Goal: Task Accomplishment & Management: Use online tool/utility

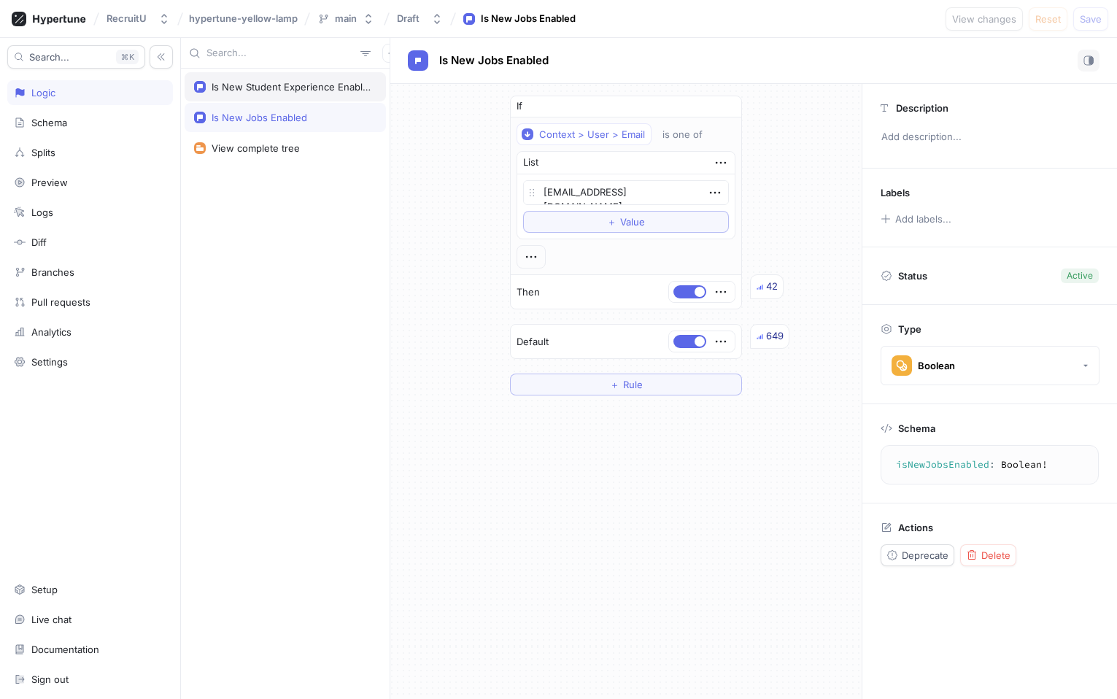
click at [255, 87] on div "Is New Student Experience Enabled" at bounding box center [291, 87] width 159 height 12
type textarea "x"
type textarea "isNewStudentExperienceEnabled: Boolean!"
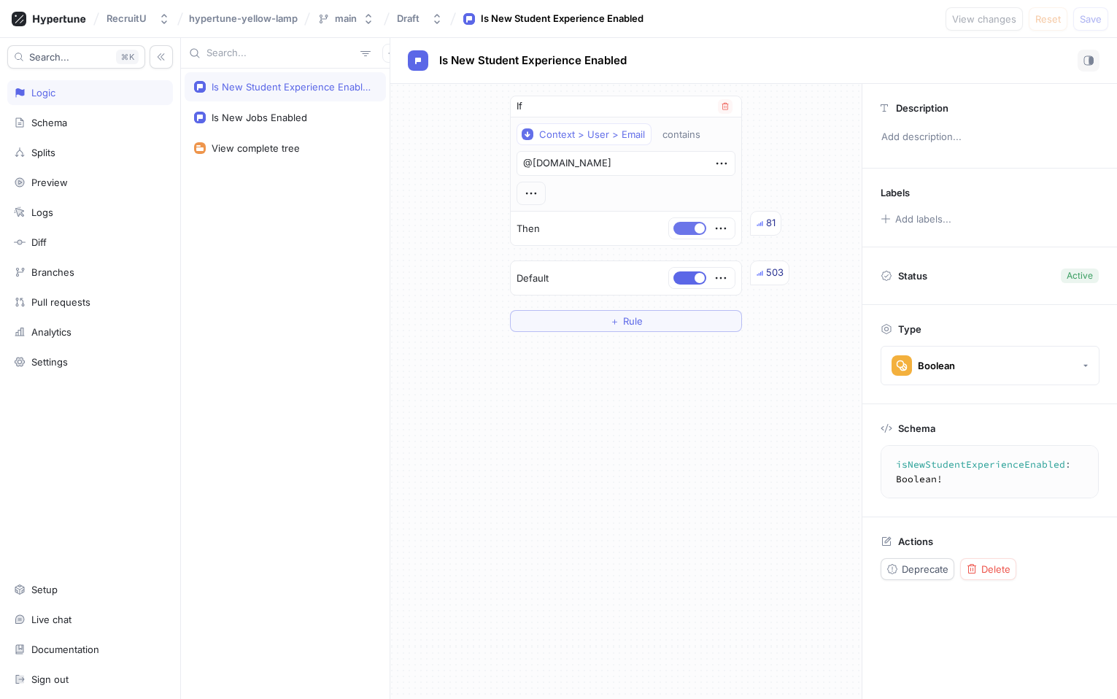
click at [692, 225] on button "button" at bounding box center [689, 228] width 33 height 13
click at [691, 277] on button "button" at bounding box center [689, 277] width 33 height 13
click at [647, 314] on button "＋ Rule" at bounding box center [626, 321] width 232 height 22
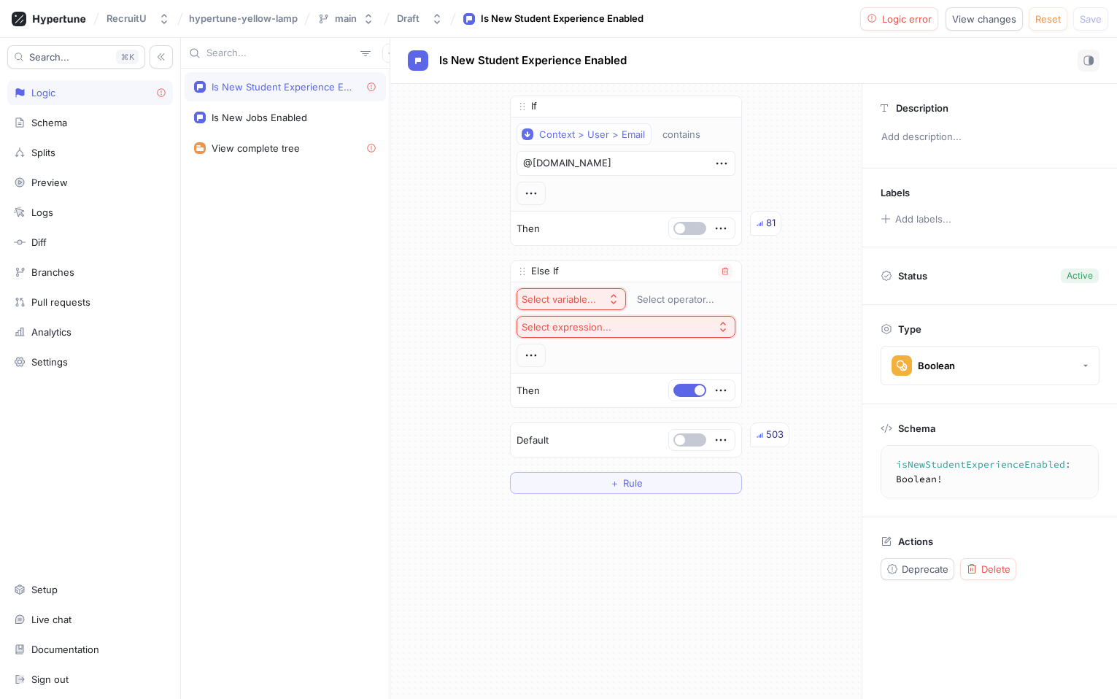
click at [713, 275] on div "Else If" at bounding box center [626, 271] width 231 height 21
click at [722, 274] on icon "button" at bounding box center [725, 271] width 9 height 9
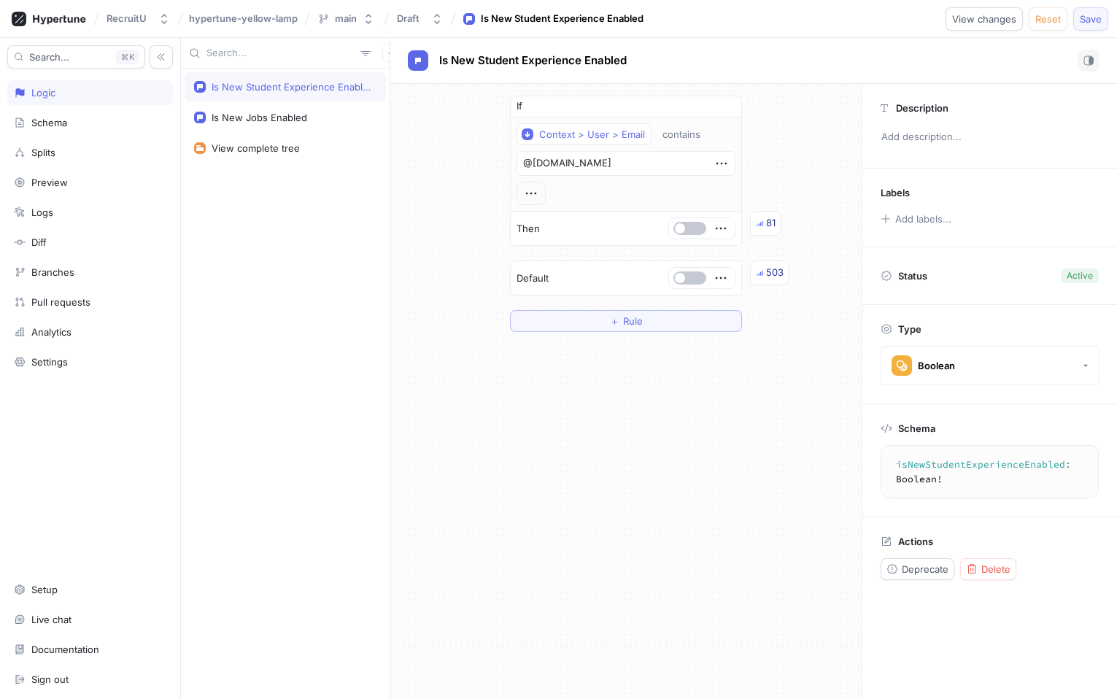
click at [1096, 29] on button "Save" at bounding box center [1090, 18] width 35 height 23
type textarea "x"
